Goal: Task Accomplishment & Management: Use online tool/utility

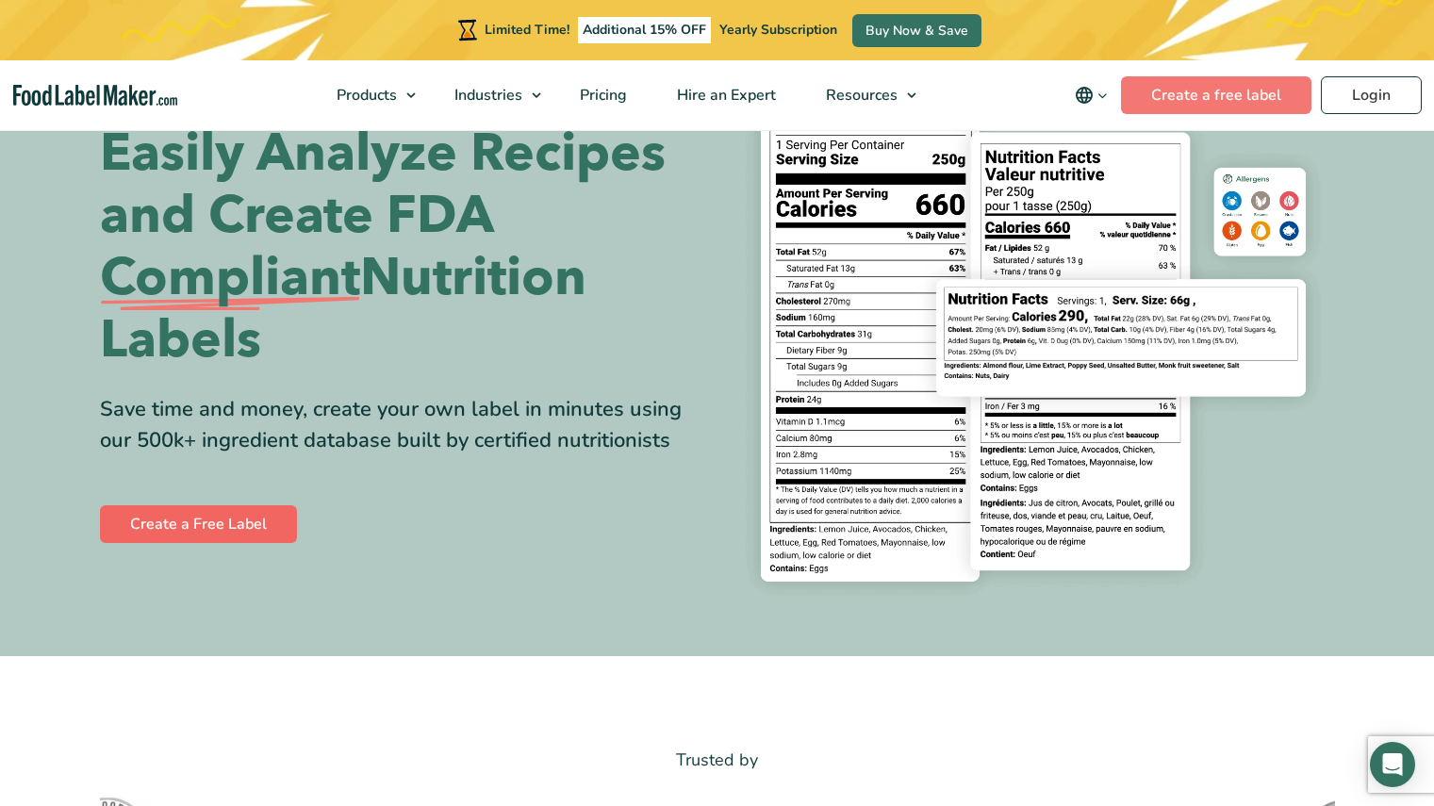
click at [188, 524] on link "Create a Free Label" at bounding box center [198, 524] width 197 height 38
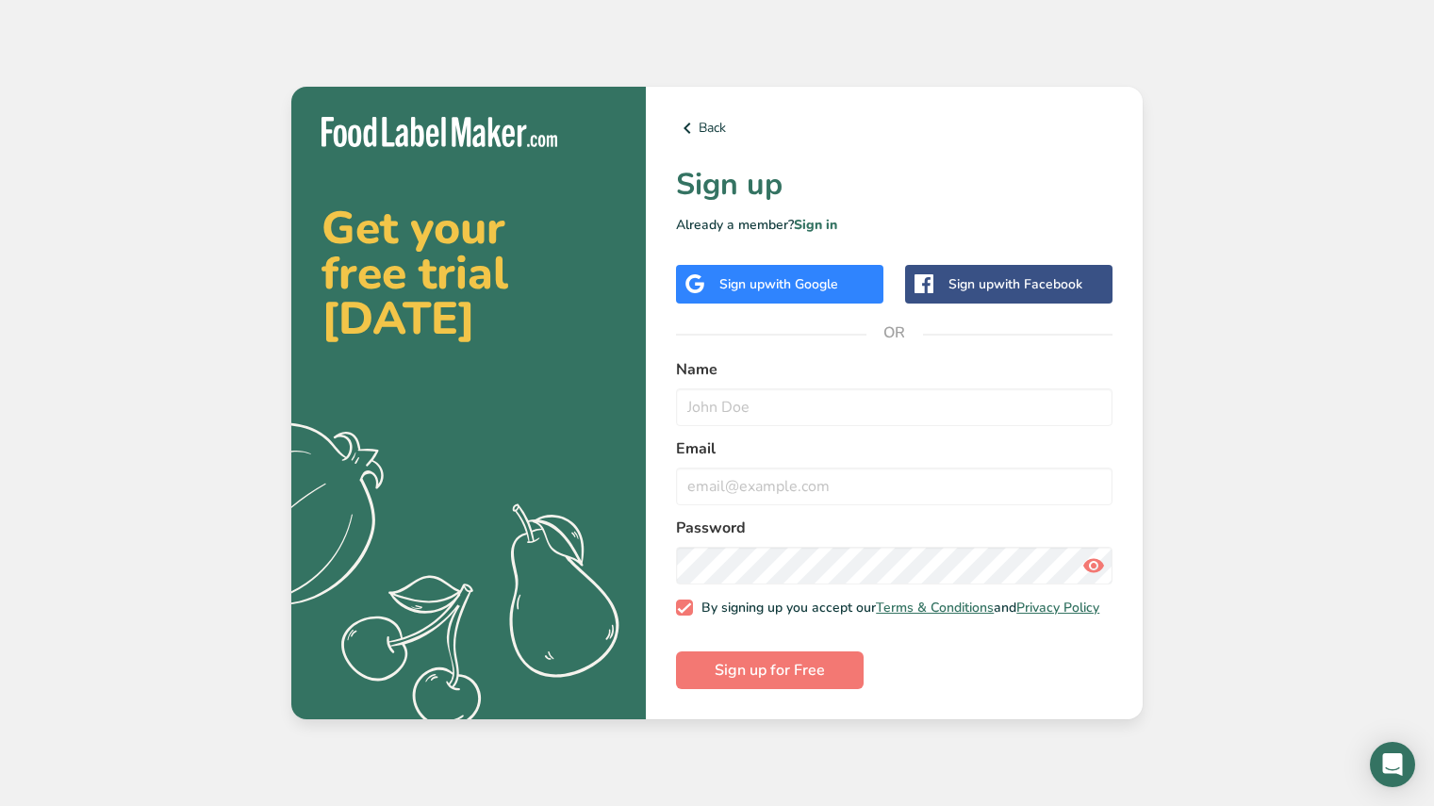
click at [733, 288] on div "Sign up with Google" at bounding box center [779, 284] width 207 height 39
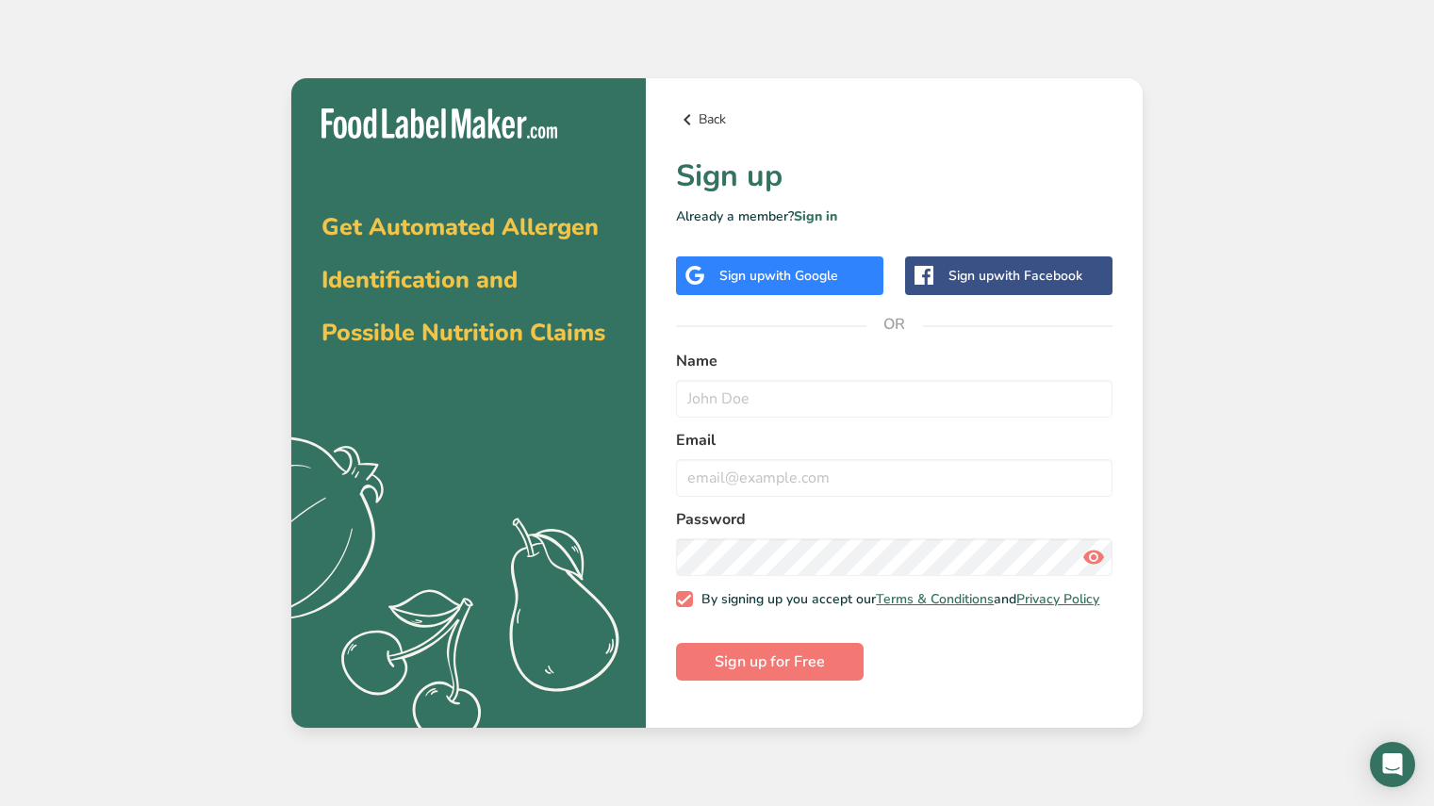
click at [692, 110] on icon at bounding box center [687, 120] width 23 height 34
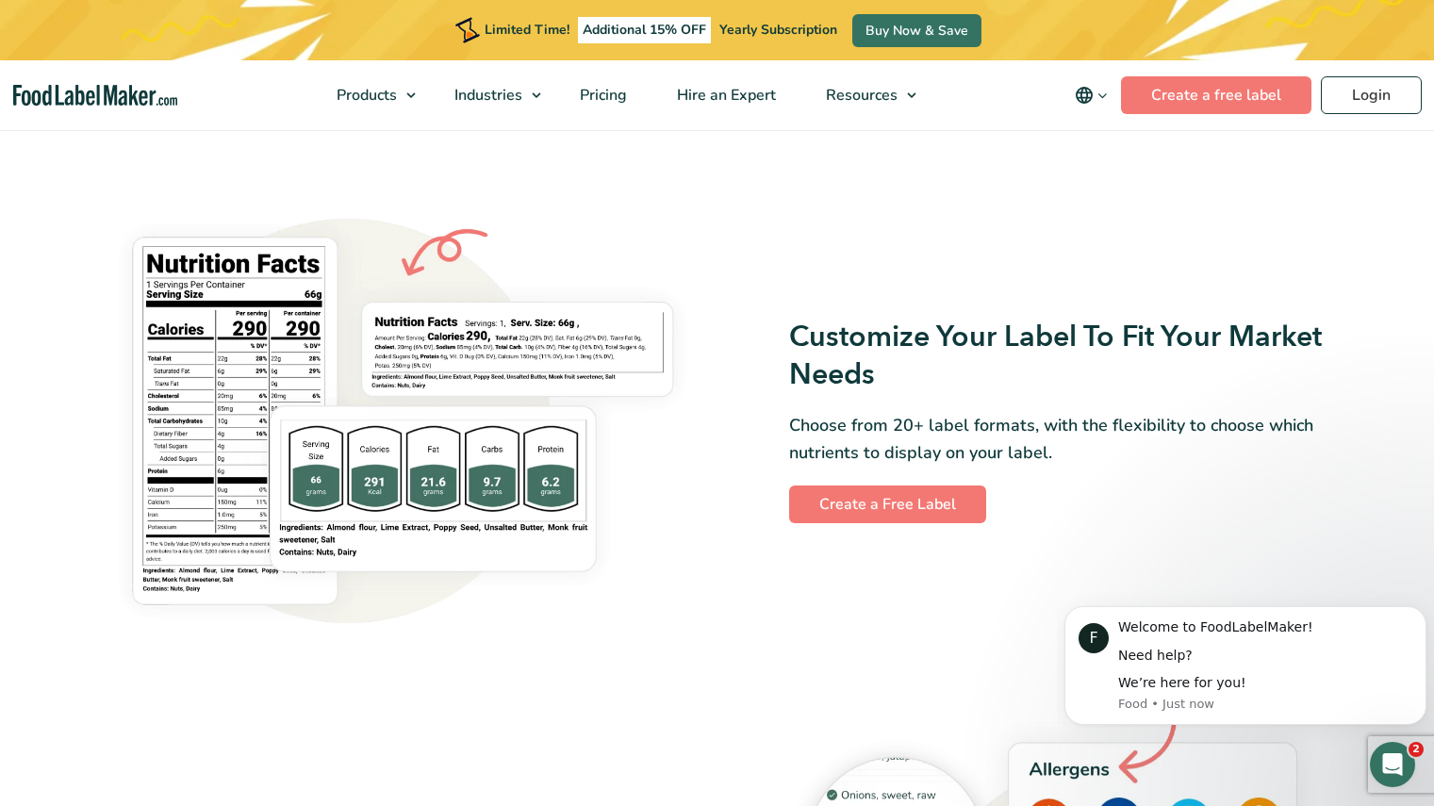
scroll to position [1477, 0]
